Goal: Transaction & Acquisition: Purchase product/service

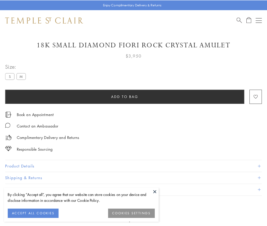
scroll to position [19, 0]
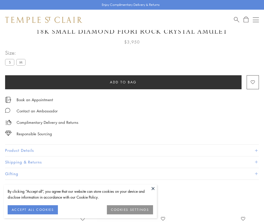
click at [123, 82] on span "Add to bag" at bounding box center [123, 82] width 27 height 6
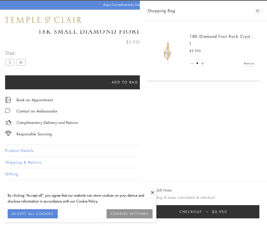
click at [202, 212] on span "Checkout" at bounding box center [191, 212] width 23 height 6
